Goal: Information Seeking & Learning: Compare options

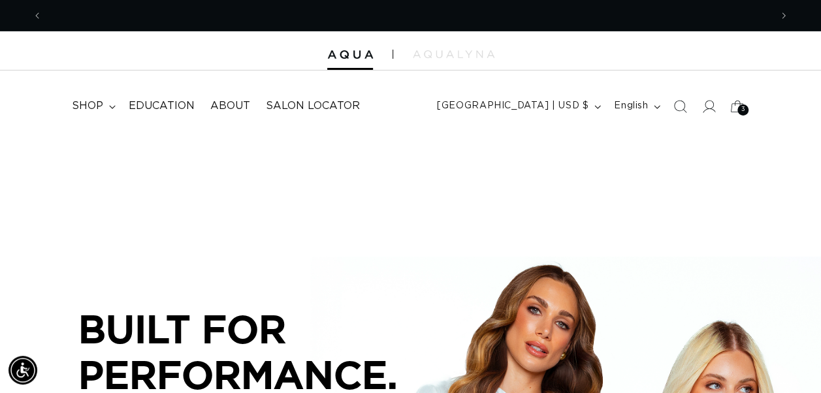
scroll to position [0, 1455]
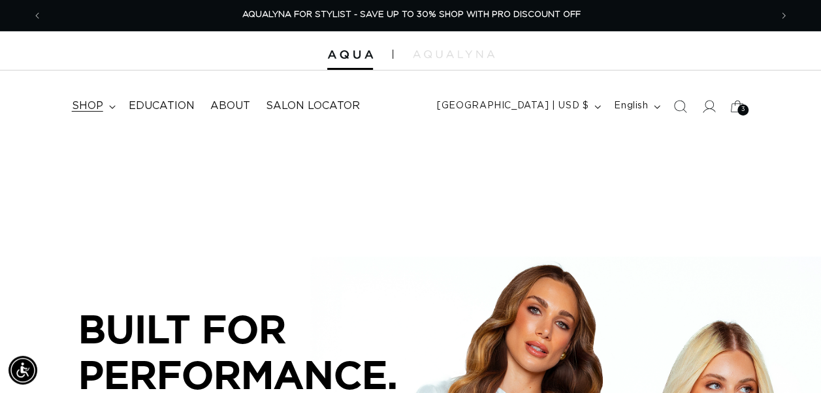
click at [112, 103] on summary "shop" at bounding box center [92, 105] width 57 height 29
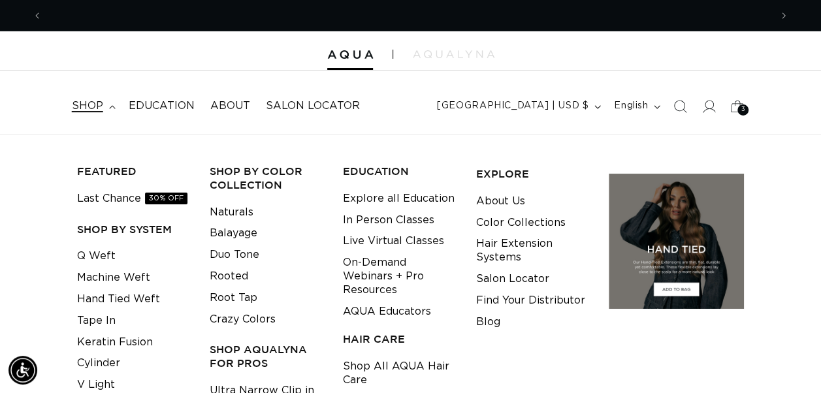
scroll to position [0, 727]
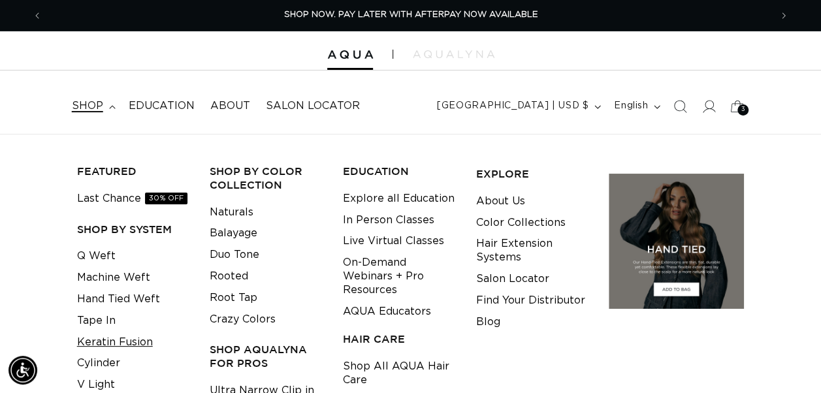
click at [119, 340] on link "Keratin Fusion" at bounding box center [115, 343] width 76 height 22
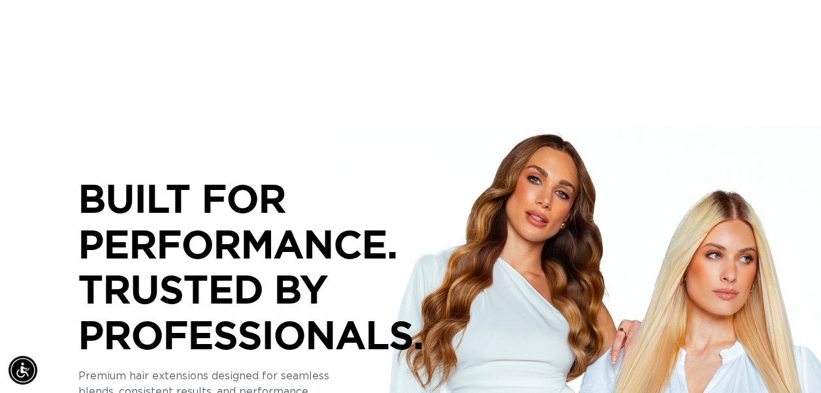
scroll to position [0, 0]
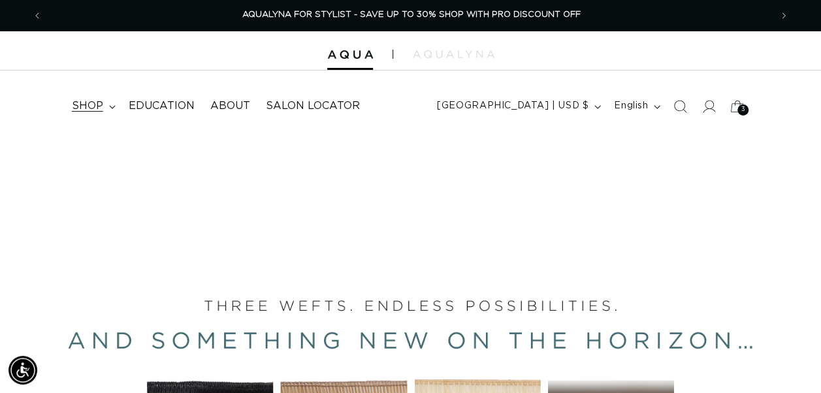
drag, startPoint x: 452, startPoint y: 113, endPoint x: 107, endPoint y: 104, distance: 344.9
click at [107, 104] on summary "shop" at bounding box center [92, 105] width 57 height 29
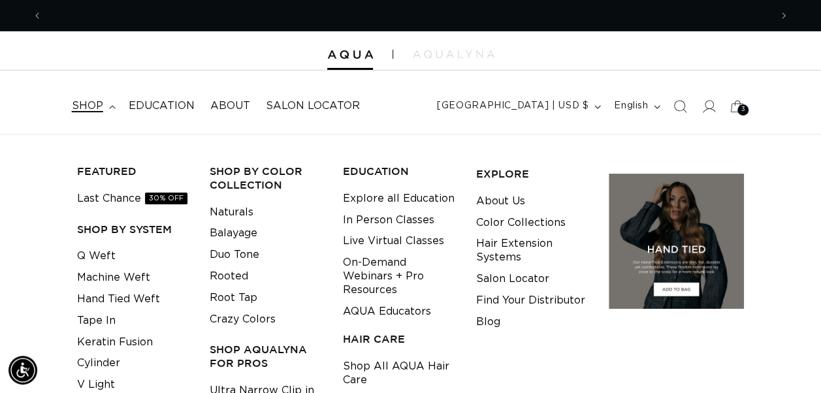
scroll to position [0, 727]
click at [142, 338] on link "Keratin Fusion" at bounding box center [115, 343] width 76 height 22
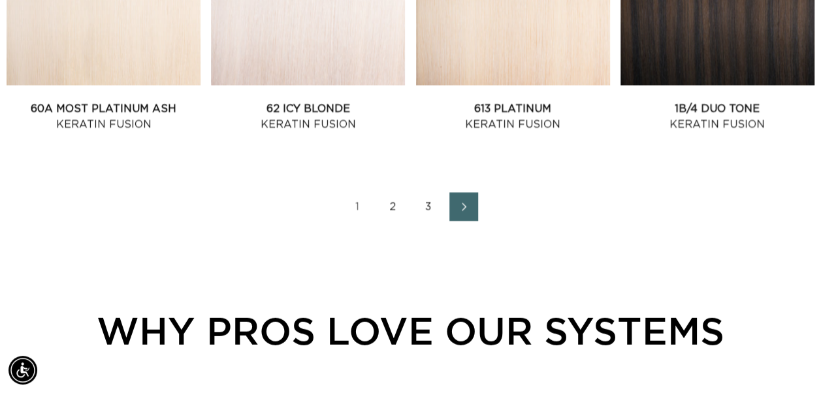
scroll to position [0, 727]
click at [427, 201] on link "3" at bounding box center [428, 207] width 29 height 29
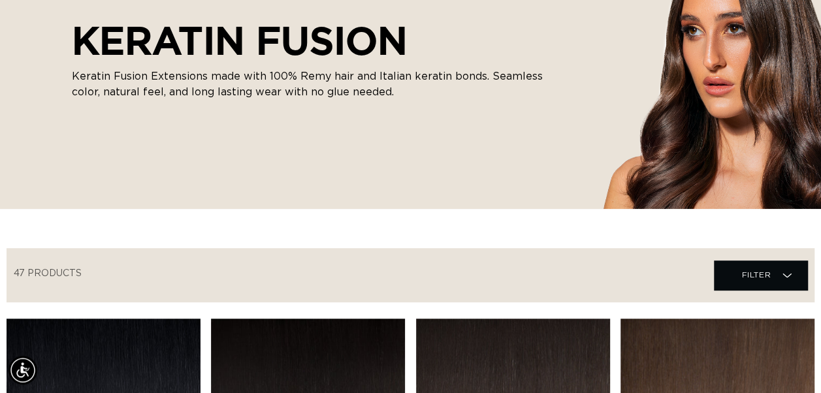
scroll to position [0, 1455]
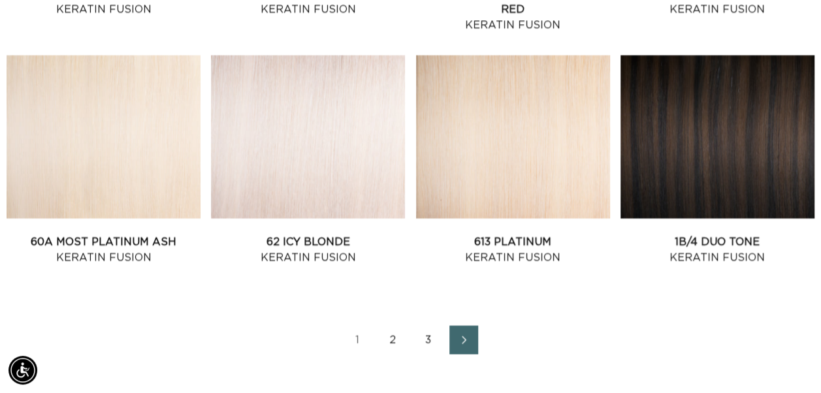
scroll to position [0, 727]
click at [430, 341] on link "3" at bounding box center [428, 340] width 29 height 29
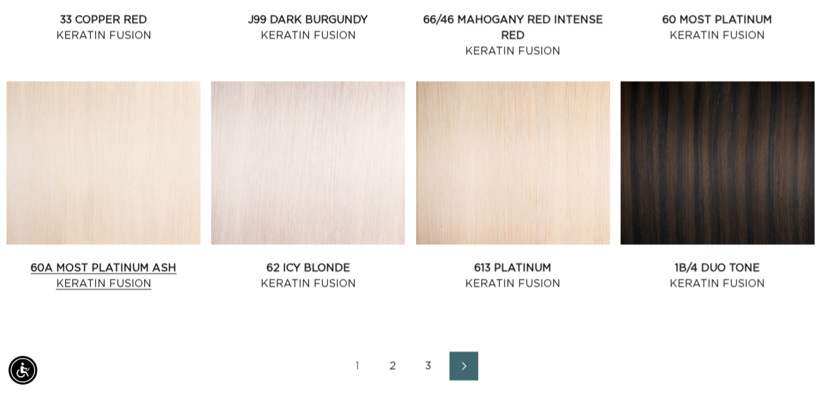
scroll to position [0, 1455]
click at [443, 261] on link "613 Platinum Keratin Fusion" at bounding box center [513, 276] width 194 height 31
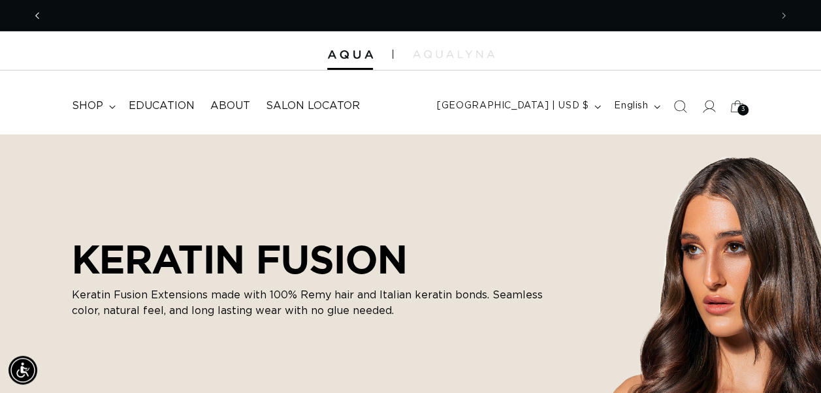
scroll to position [0, 727]
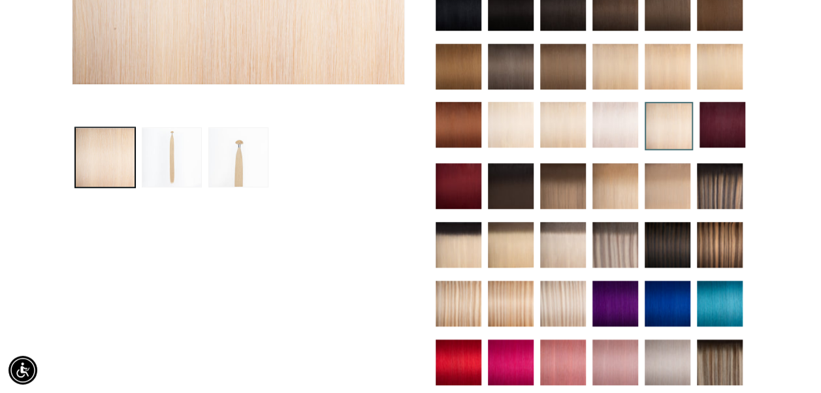
click at [394, 329] on div "Skip to product information Open media 1 in modal Open media 2 in modal Open me…" at bounding box center [238, 259] width 333 height 1004
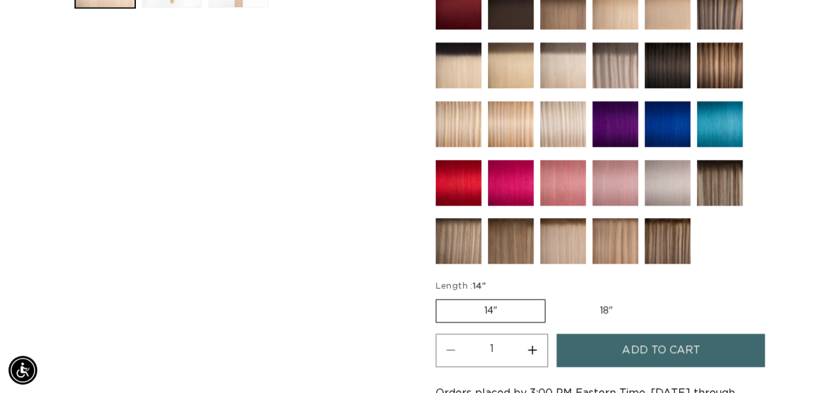
drag, startPoint x: 300, startPoint y: 355, endPoint x: 340, endPoint y: 348, distance: 40.5
click at [300, 355] on div "Skip to product information Open media 1 in modal Open media 2 in modal Open me…" at bounding box center [238, 80] width 333 height 1004
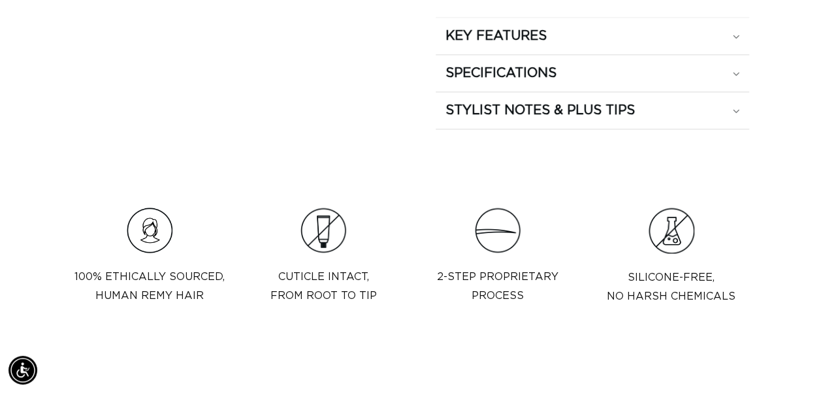
click at [524, 308] on div "2-step proprietary process" at bounding box center [497, 286] width 121 height 59
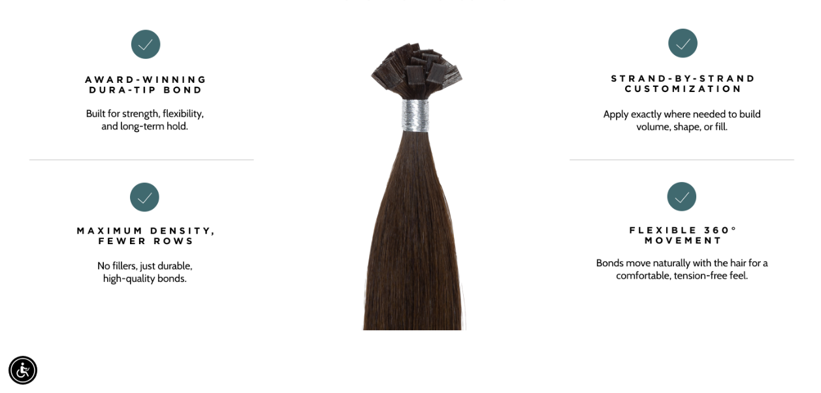
scroll to position [0, 727]
drag, startPoint x: 817, startPoint y: 321, endPoint x: 477, endPoint y: 232, distance: 351.4
click at [477, 232] on img at bounding box center [410, 117] width 821 height 428
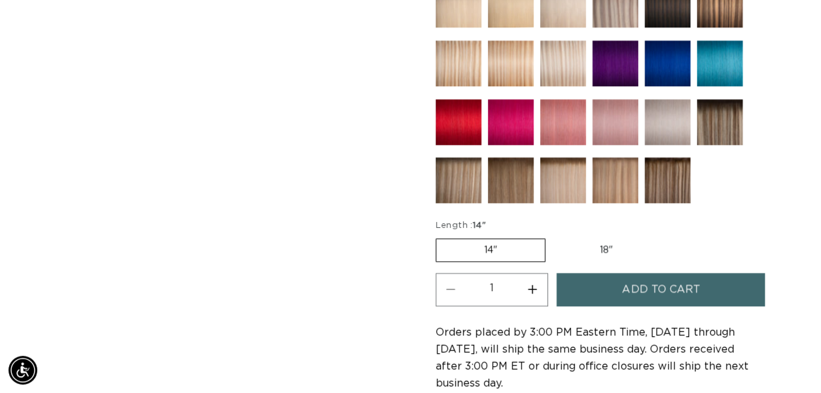
scroll to position [622, 0]
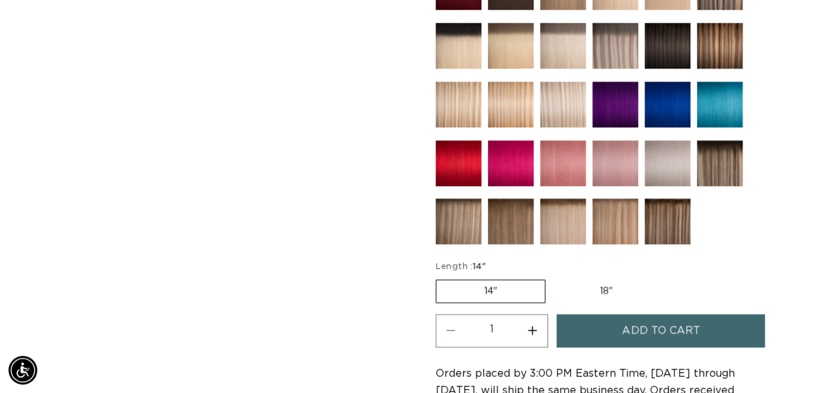
click at [733, 174] on img at bounding box center [720, 163] width 46 height 46
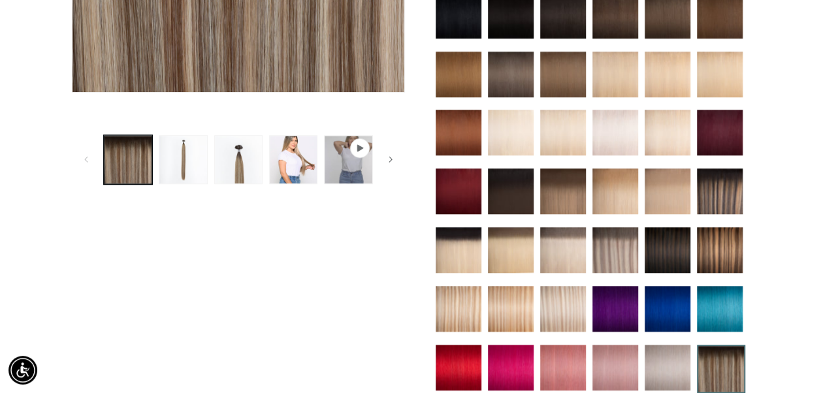
click at [727, 192] on img at bounding box center [720, 191] width 46 height 46
click at [357, 289] on div "Skip to product information Open media 1 in modal Open media 2 in modal Open me…" at bounding box center [238, 281] width 333 height 1032
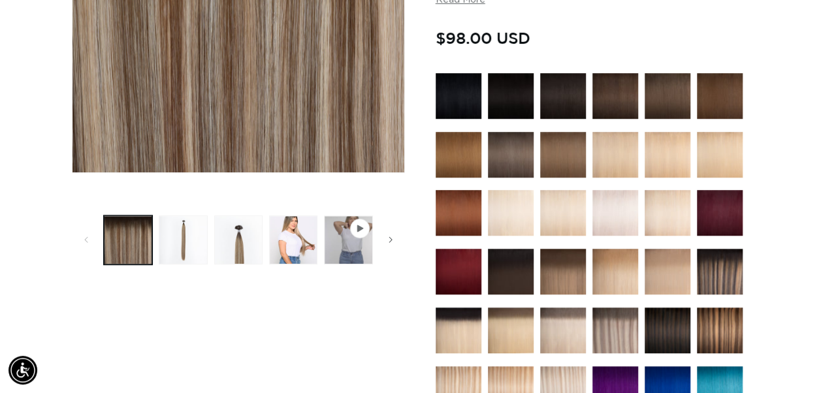
scroll to position [0, 1455]
click at [619, 331] on img at bounding box center [615, 331] width 46 height 46
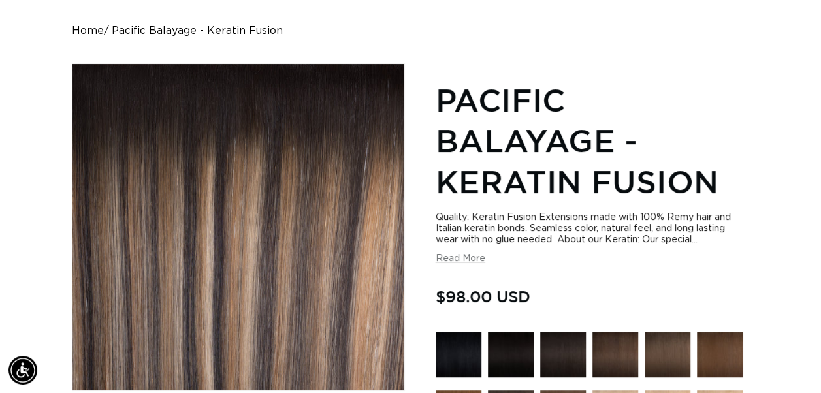
scroll to position [0, 1455]
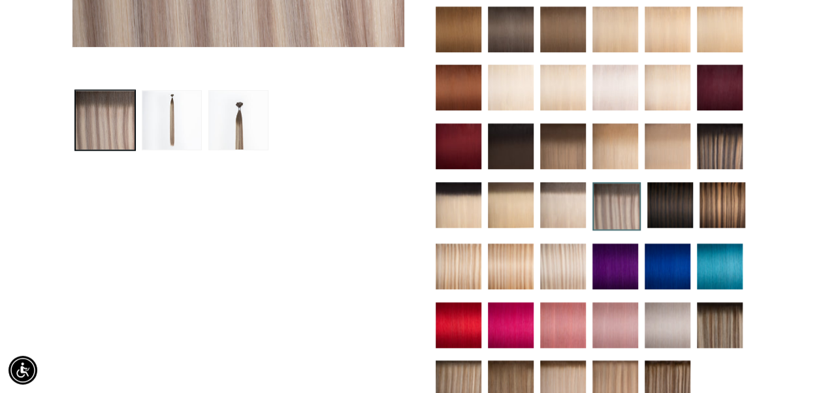
scroll to position [461, 0]
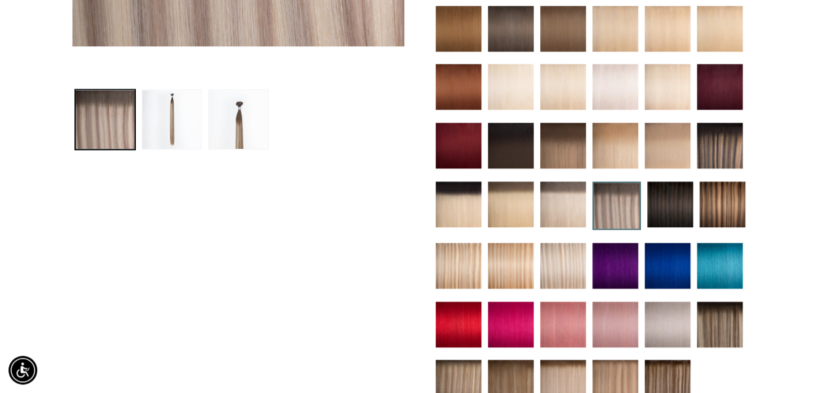
click at [656, 375] on img at bounding box center [667, 383] width 46 height 46
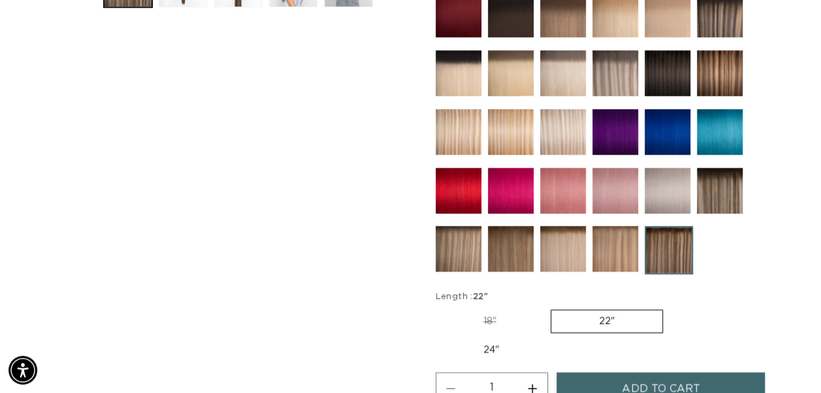
scroll to position [0, 1455]
